Goal: Find specific page/section

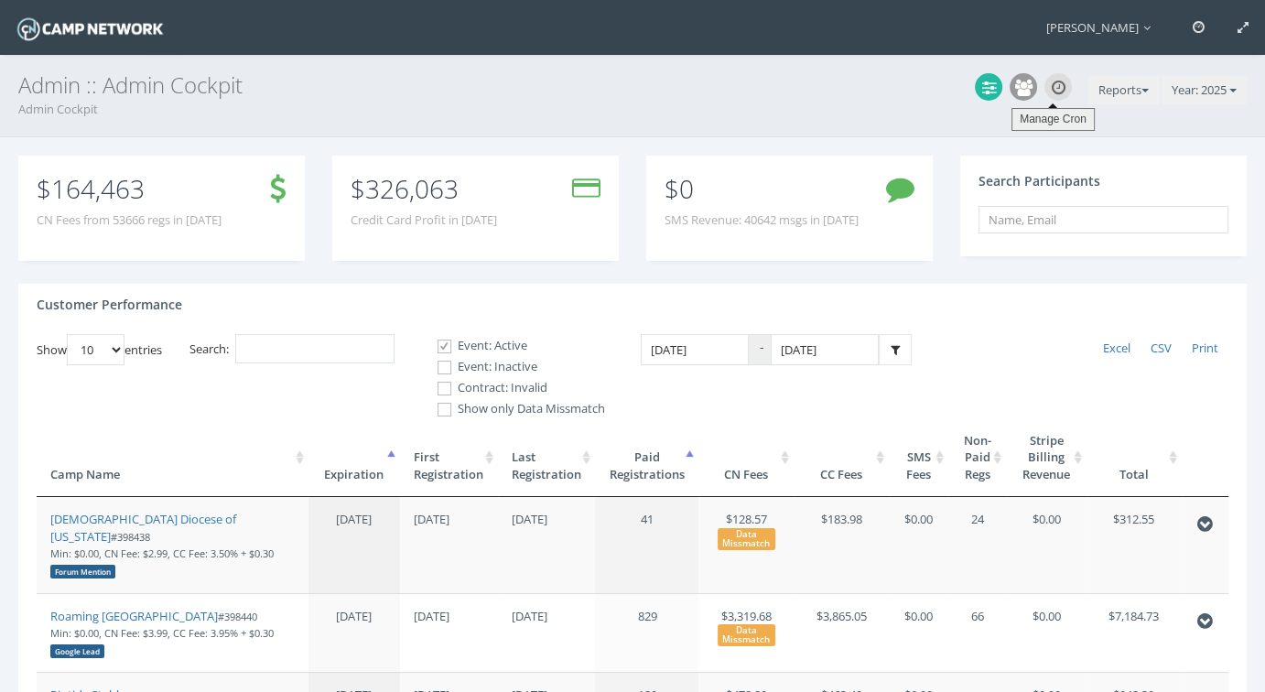
click at [1062, 90] on div at bounding box center [1057, 86] width 27 height 27
click at [1052, 90] on icon at bounding box center [1059, 88] width 14 height 16
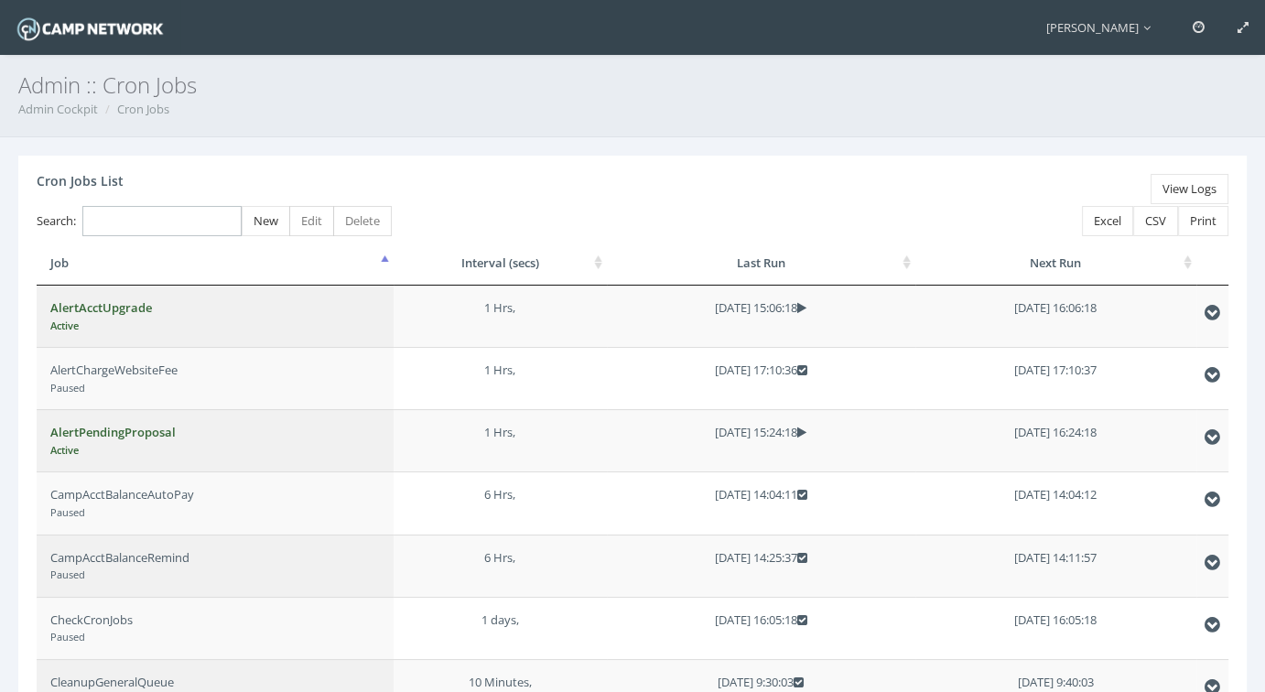
click at [211, 213] on input "Search:" at bounding box center [161, 221] width 159 height 30
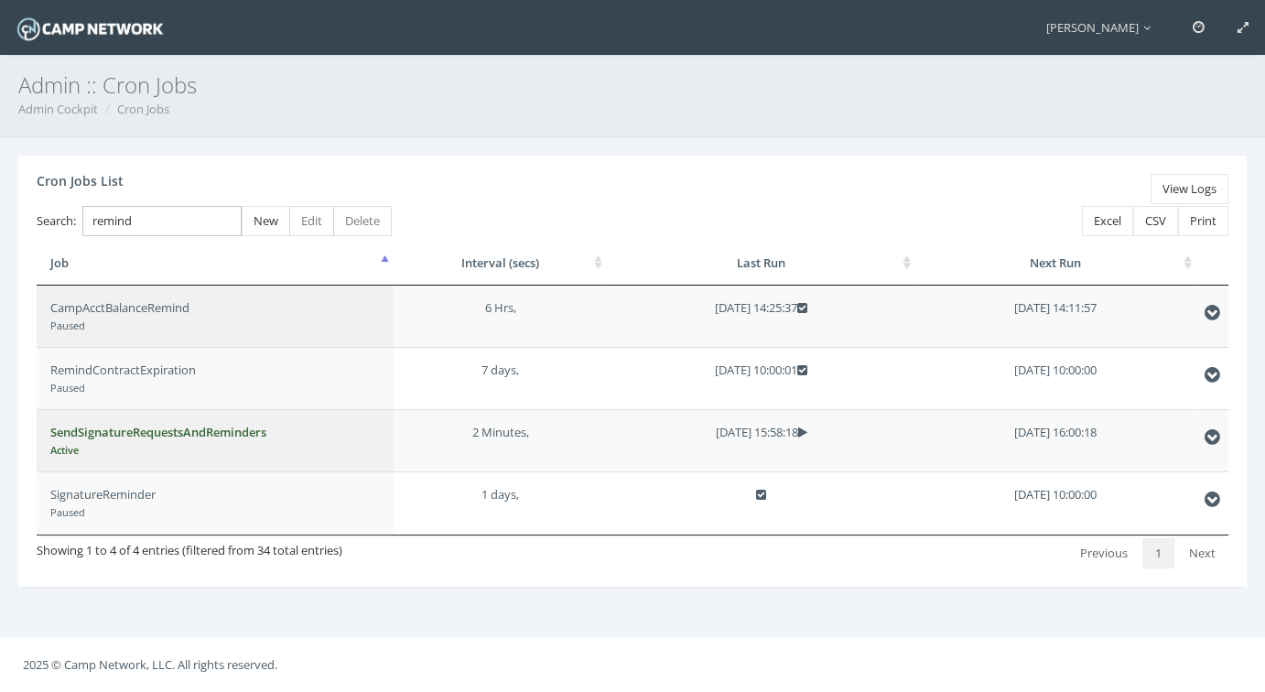
type input "remind"
